Goal: Navigation & Orientation: Find specific page/section

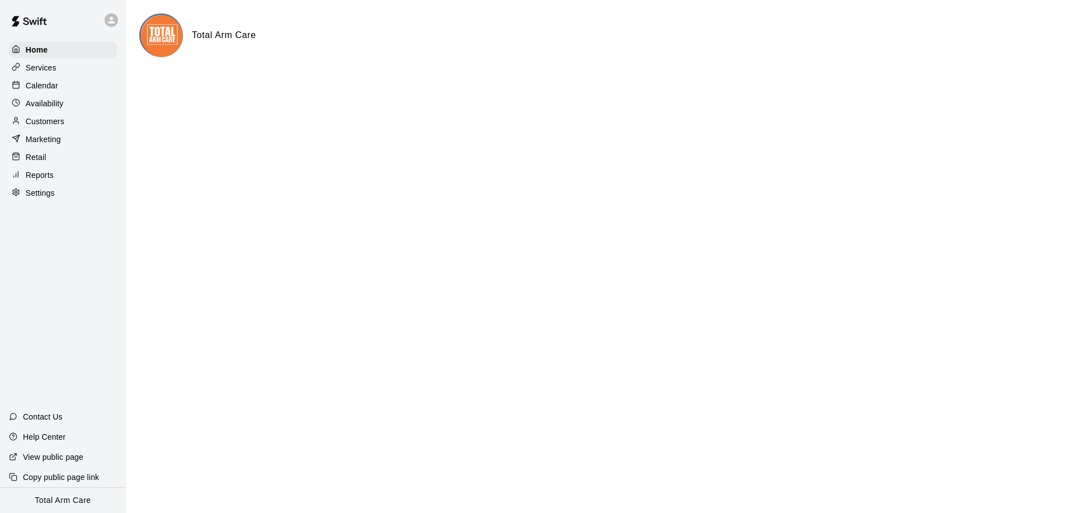
click at [48, 179] on p "Reports" at bounding box center [40, 174] width 28 height 11
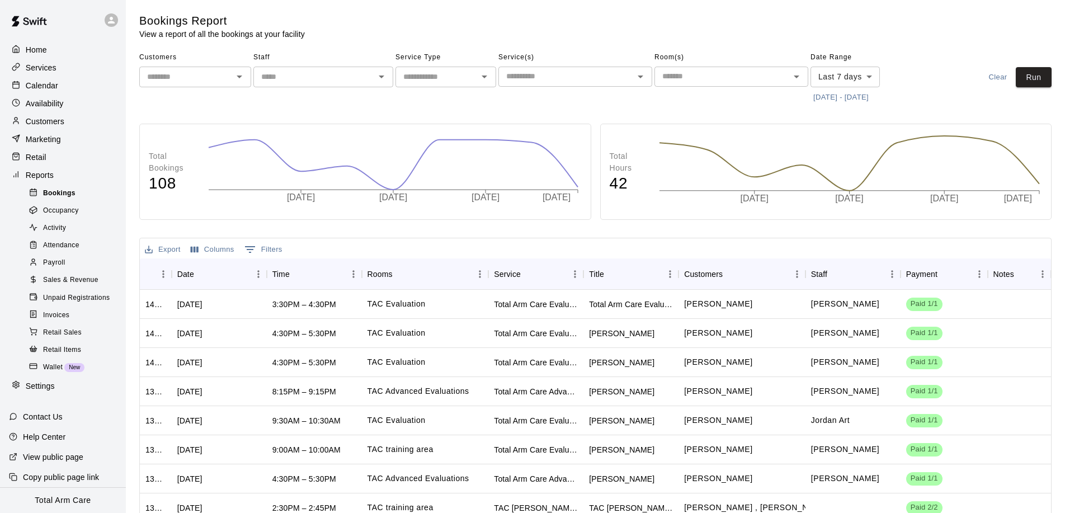
click at [52, 194] on span "Bookings" at bounding box center [59, 193] width 32 height 11
click at [30, 67] on p "Services" at bounding box center [41, 67] width 31 height 11
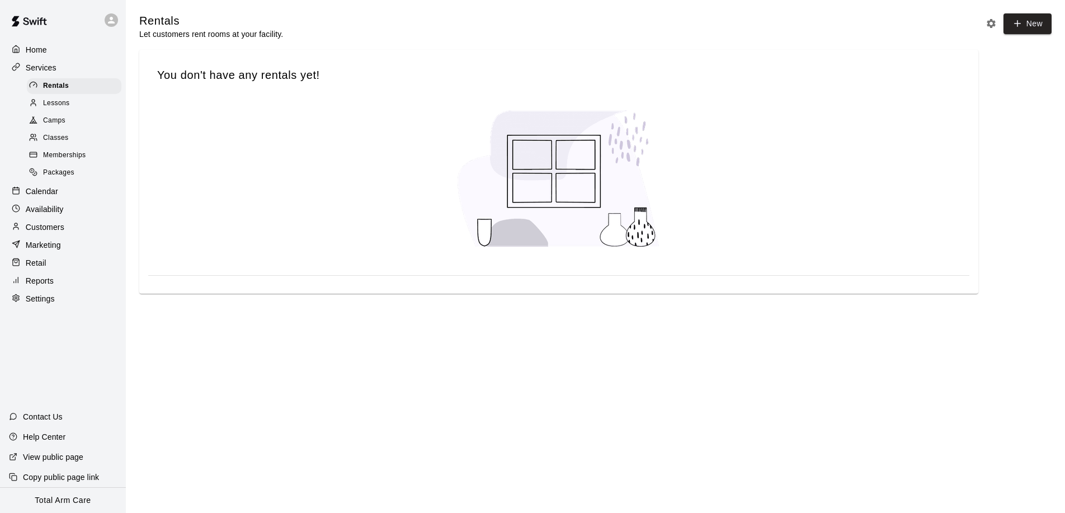
click at [56, 277] on div "Reports" at bounding box center [63, 280] width 108 height 17
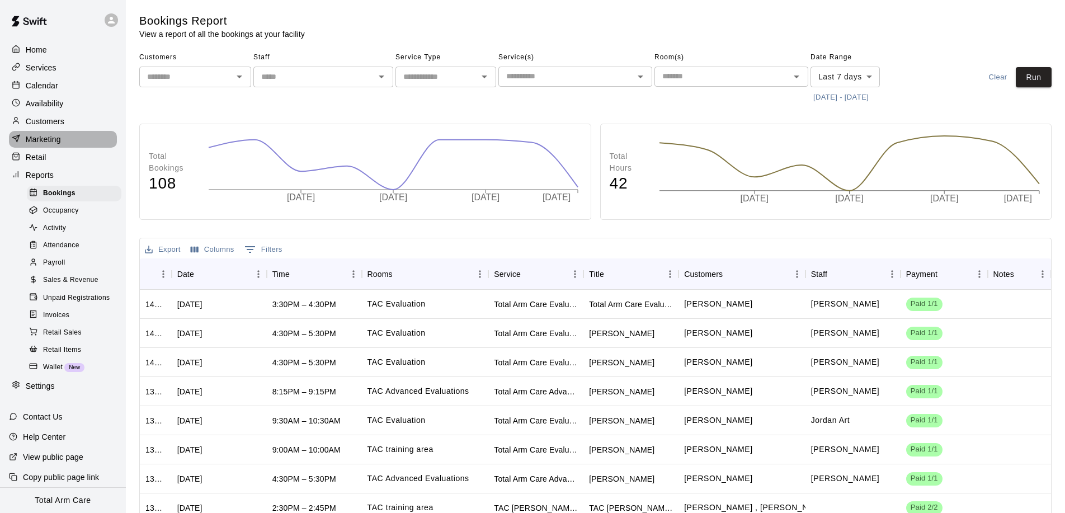
click at [36, 138] on p "Marketing" at bounding box center [43, 139] width 35 height 11
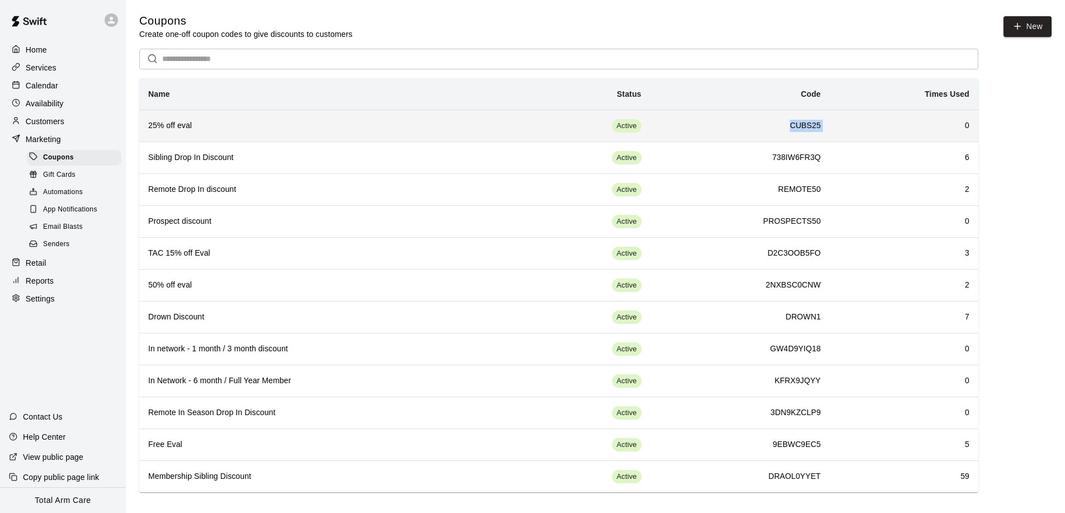
drag, startPoint x: 832, startPoint y: 122, endPoint x: 785, endPoint y: 125, distance: 47.1
click at [785, 125] on tr "25% off eval Active CUBS25 0" at bounding box center [558, 126] width 839 height 32
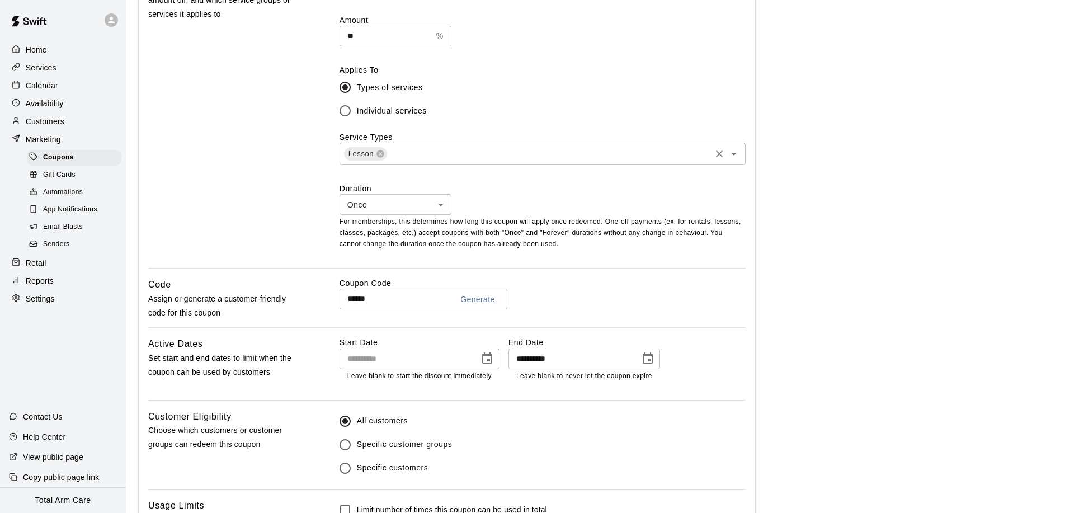
scroll to position [370, 0]
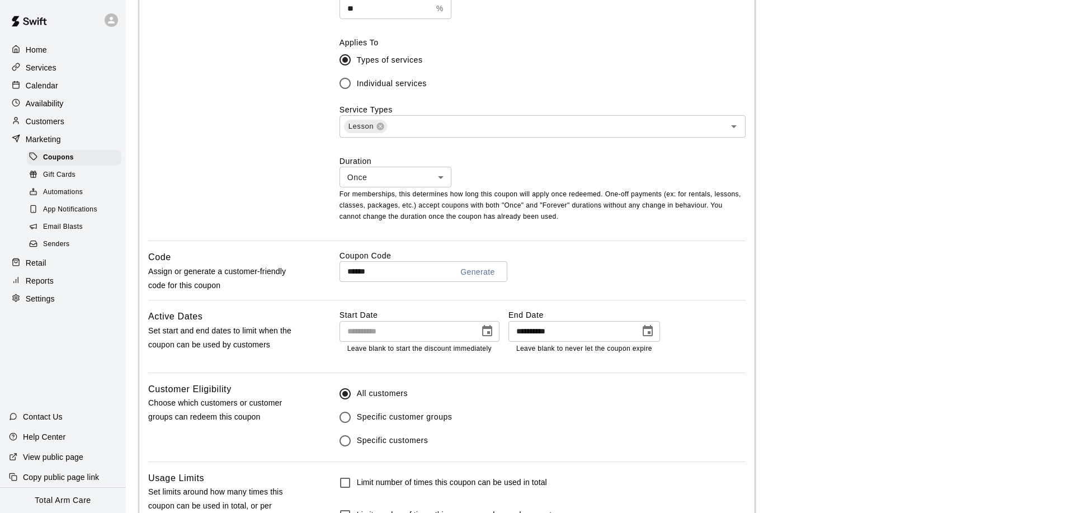
click at [398, 272] on input "******" at bounding box center [391, 271] width 104 height 21
click at [40, 80] on p "Calendar" at bounding box center [42, 85] width 32 height 11
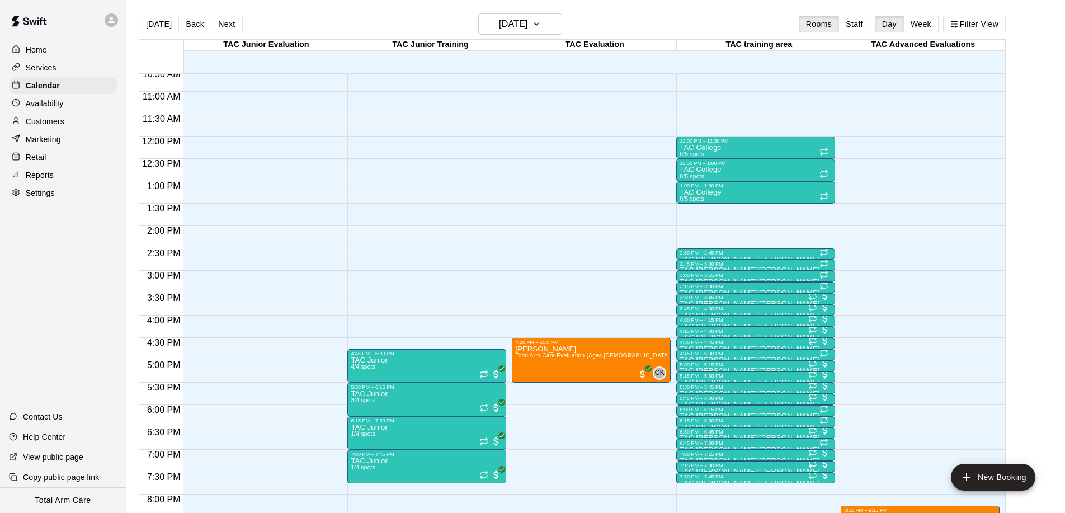
scroll to position [477, 0]
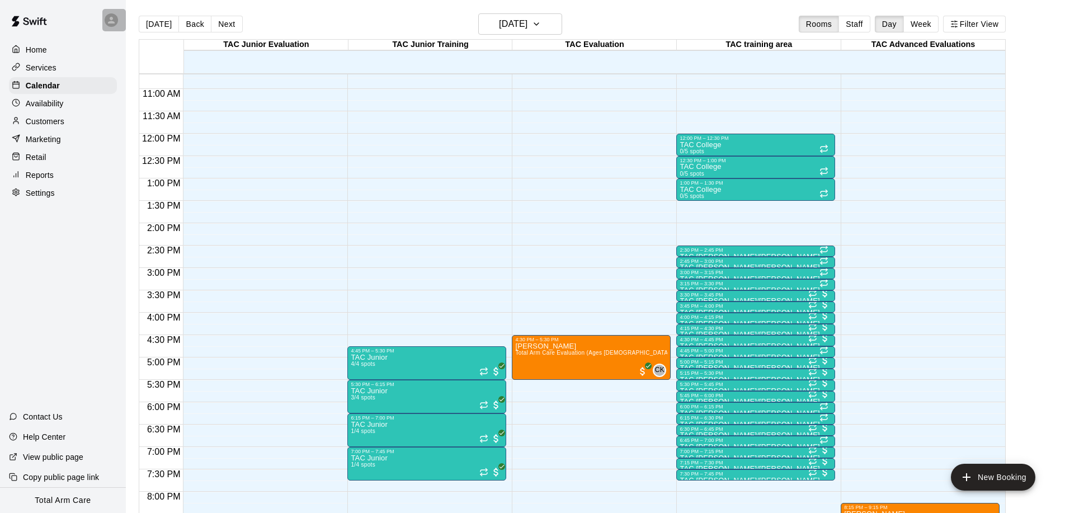
click at [108, 20] on icon at bounding box center [111, 20] width 10 height 10
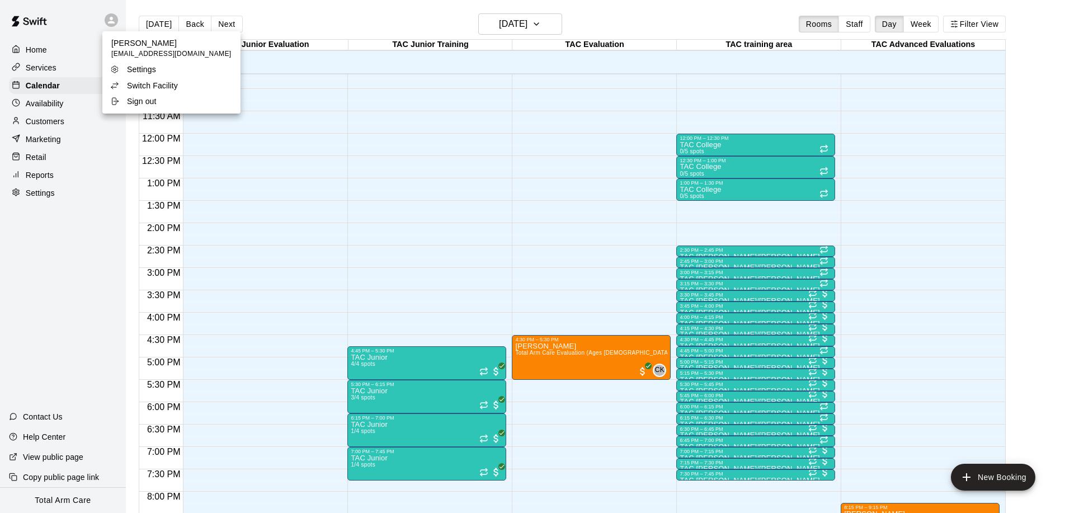
click at [146, 83] on p "Switch Facility" at bounding box center [152, 85] width 51 height 11
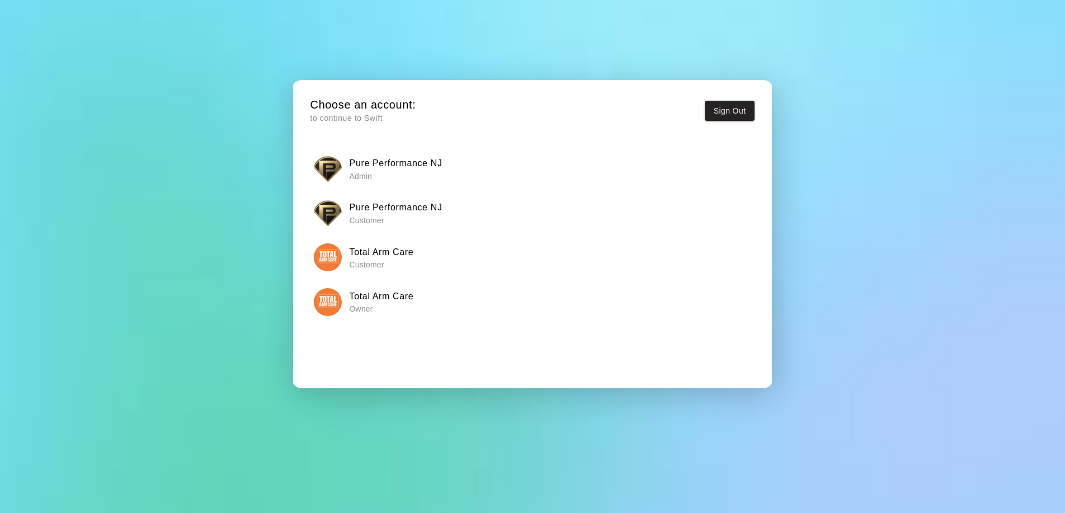
click at [349, 145] on div "Choose an account: to continue to Swift Sign Out Pure Performance NJ Admin Pure…" at bounding box center [532, 242] width 462 height 308
click at [360, 163] on h6 "Pure Performance NJ" at bounding box center [395, 163] width 93 height 15
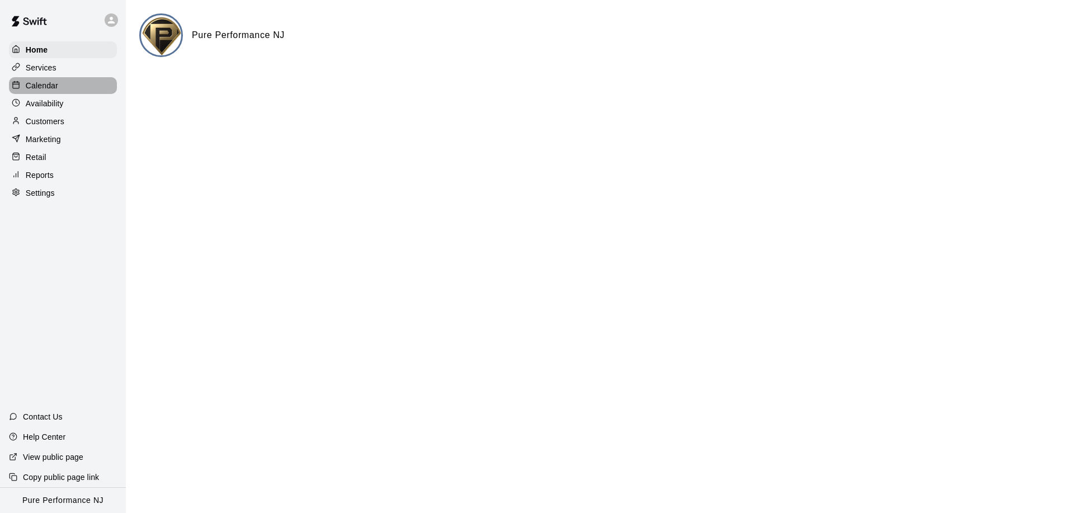
click at [42, 85] on p "Calendar" at bounding box center [42, 85] width 32 height 11
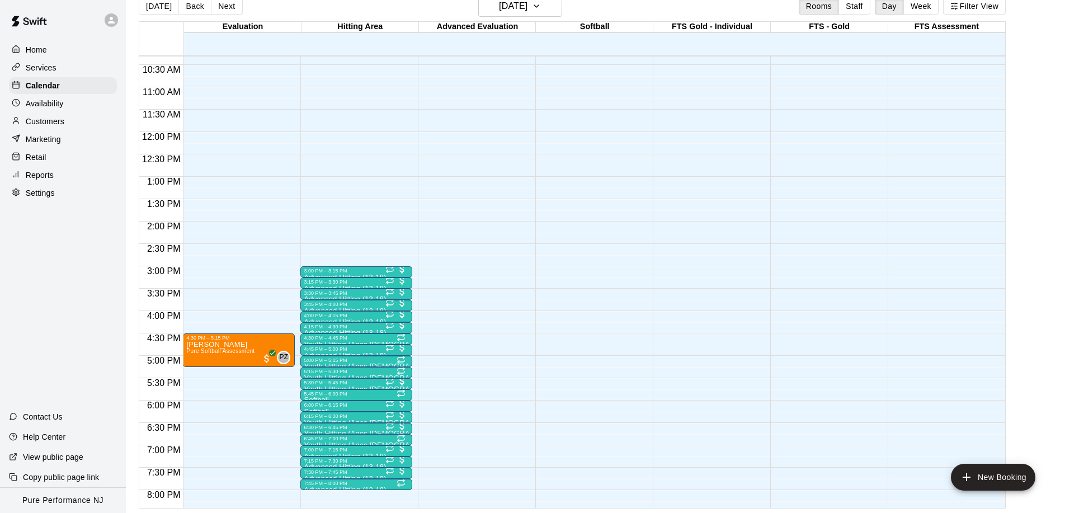
scroll to position [461, 0]
click at [222, 8] on button "Next" at bounding box center [226, 6] width 31 height 17
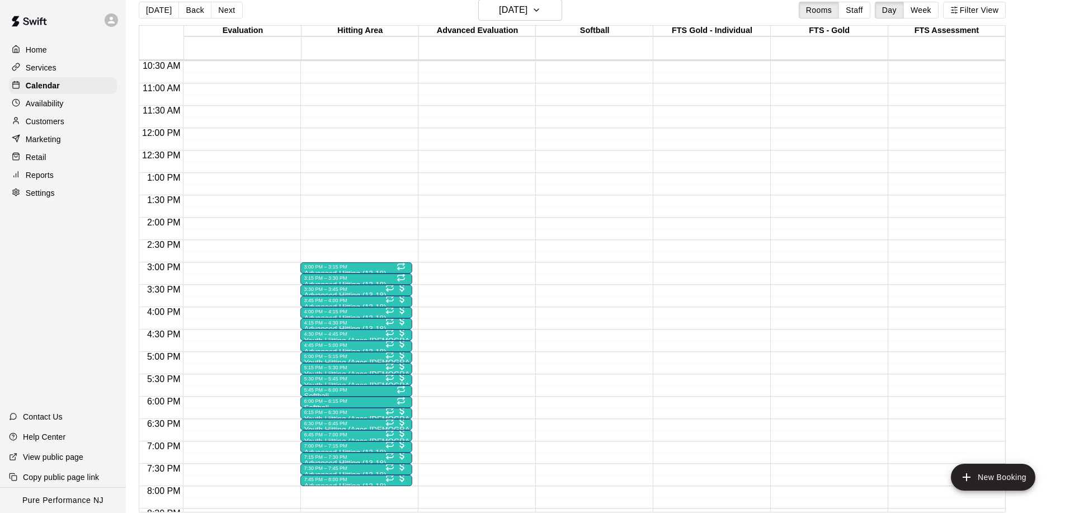
scroll to position [470, 0]
